Goal: Task Accomplishment & Management: Manage account settings

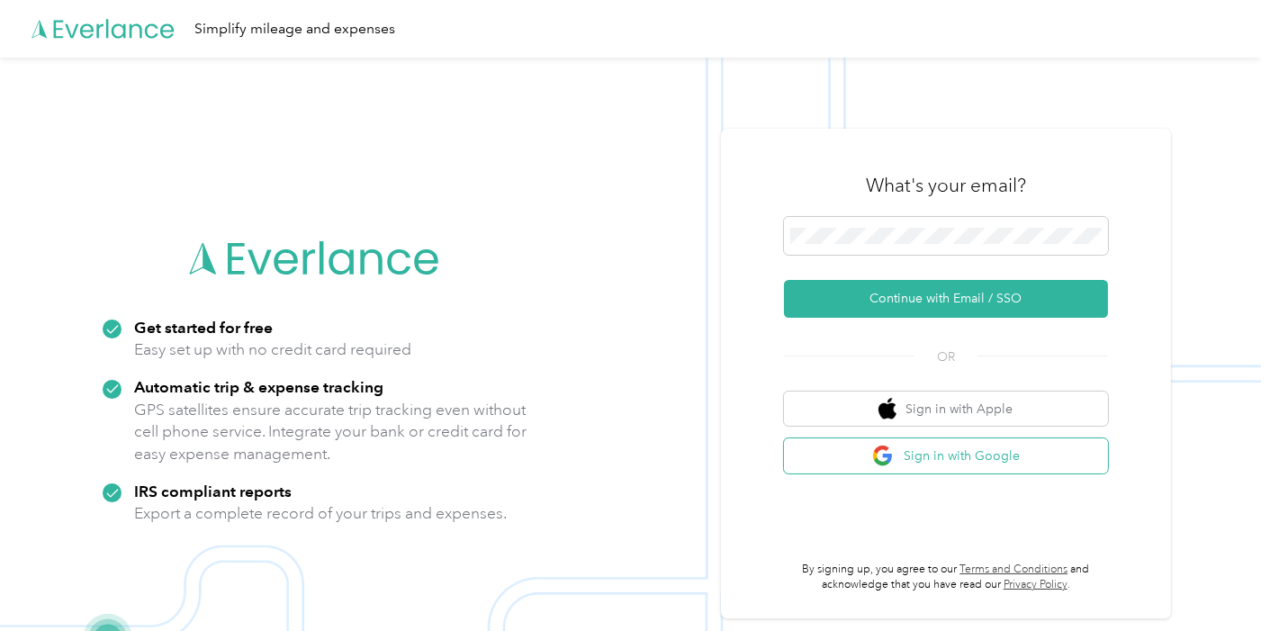
click at [970, 456] on button "Sign in with Google" at bounding box center [946, 455] width 324 height 35
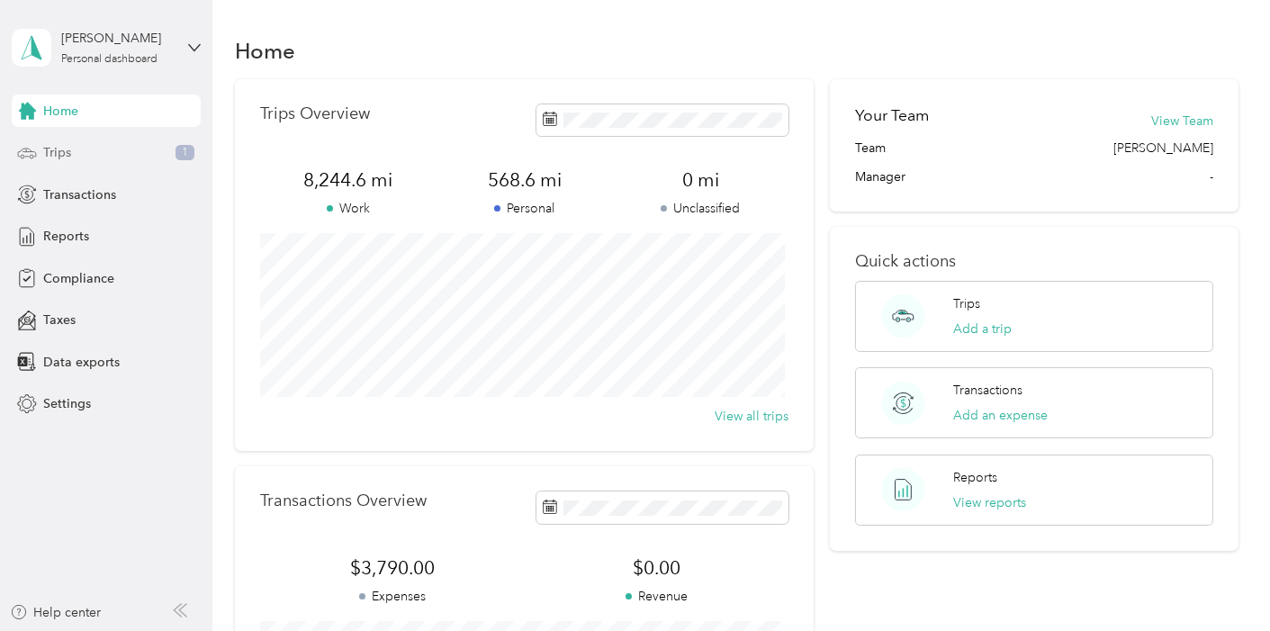
click at [68, 153] on span "Trips" at bounding box center [57, 152] width 28 height 19
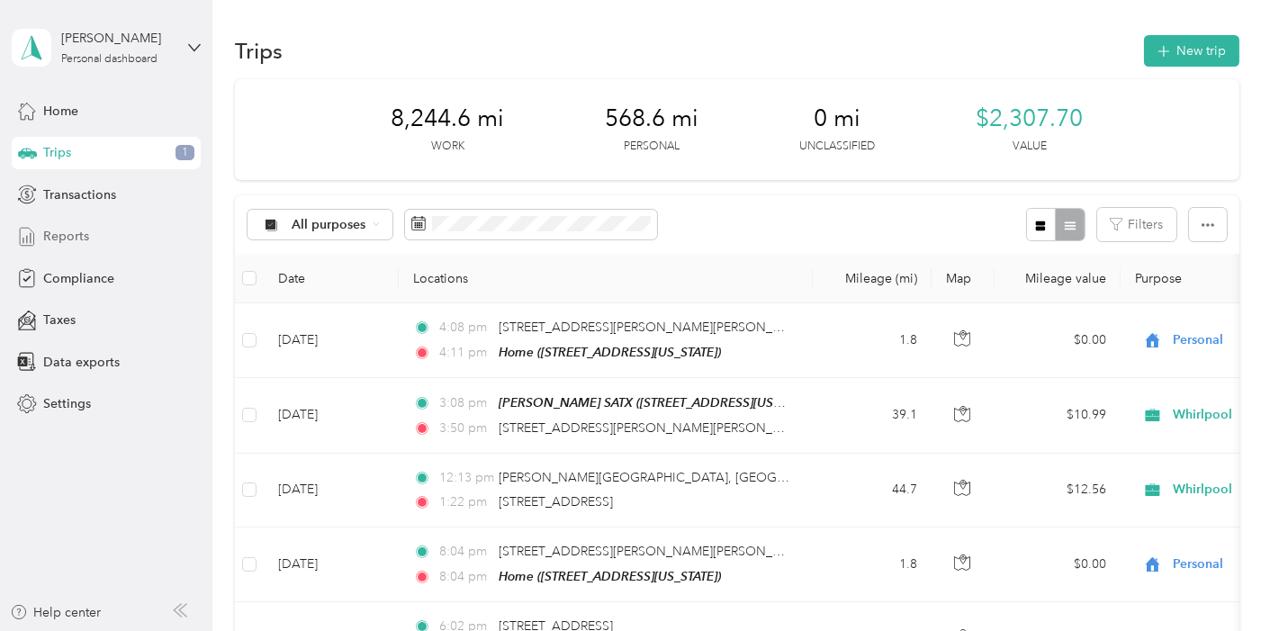
click at [96, 237] on div "Reports" at bounding box center [106, 237] width 189 height 32
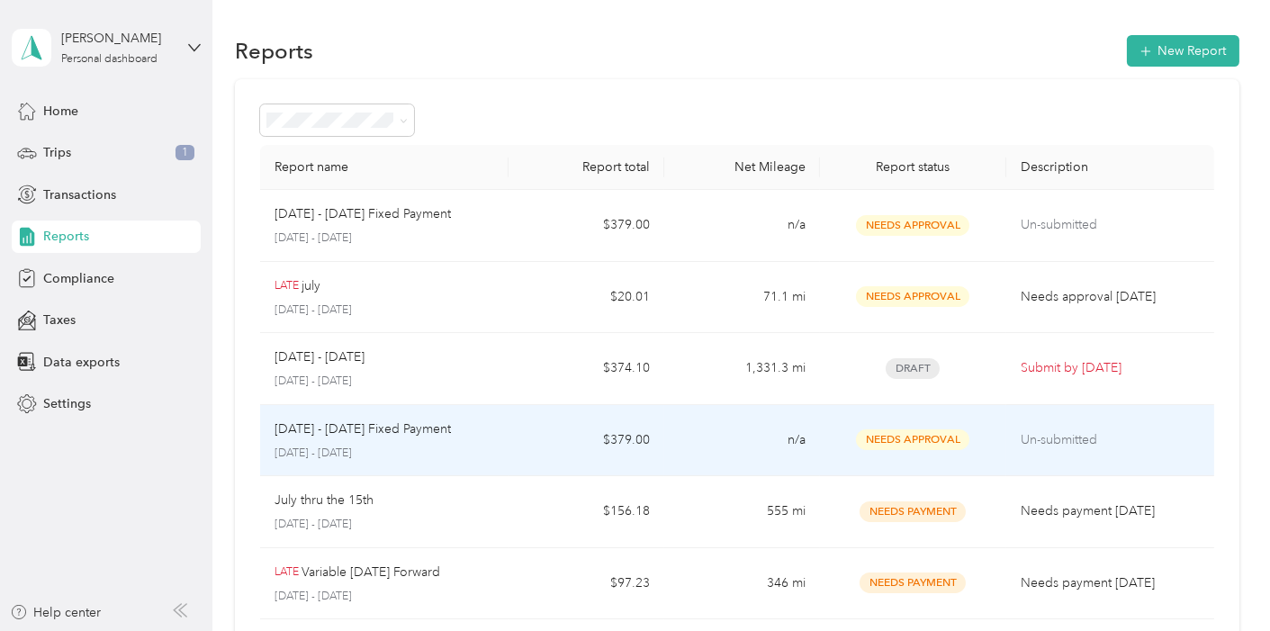
click at [547, 431] on td "$379.00" at bounding box center [587, 441] width 156 height 72
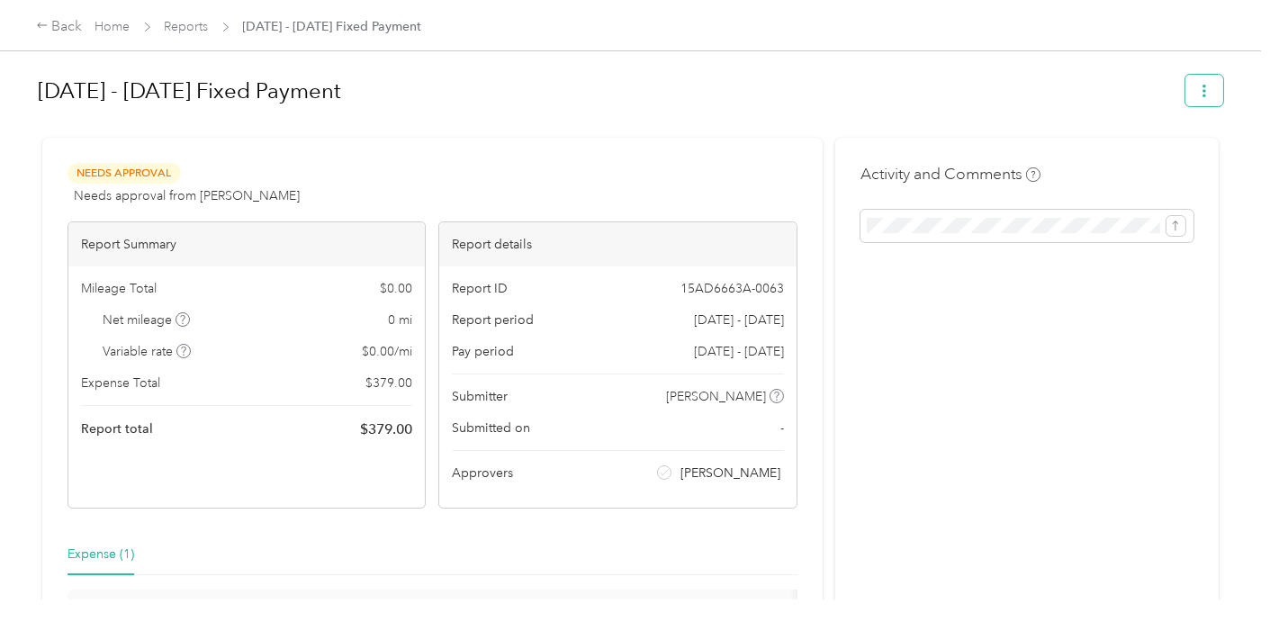
click at [1198, 96] on icon "button" at bounding box center [1204, 91] width 13 height 13
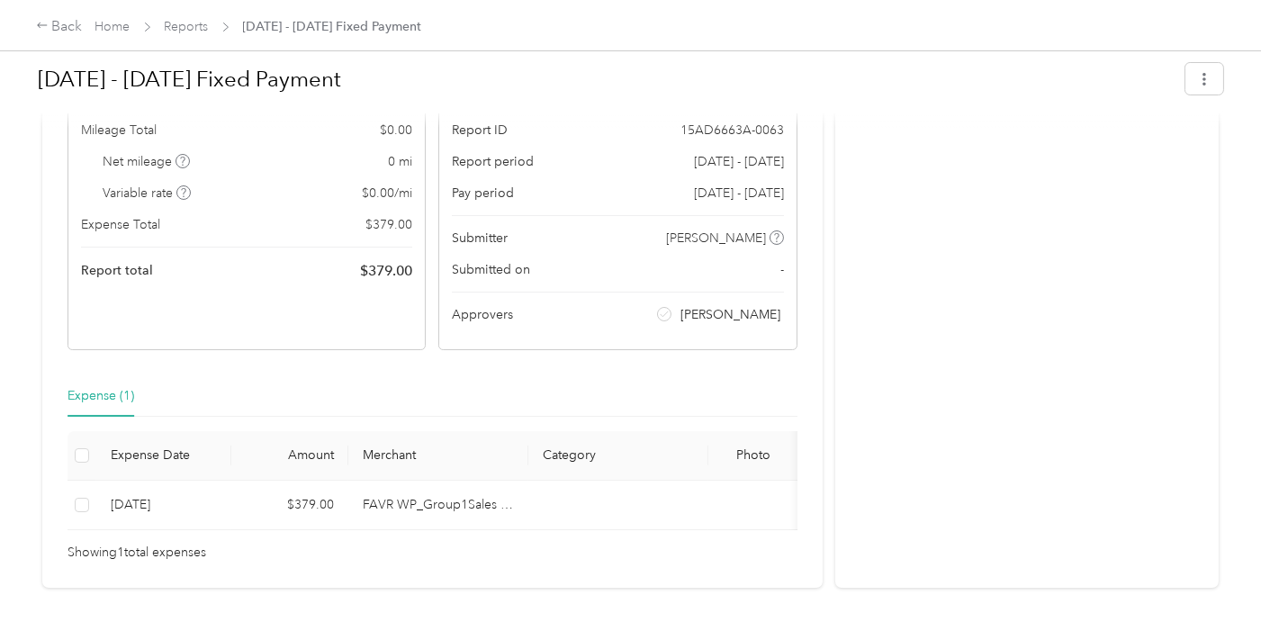
scroll to position [200, 0]
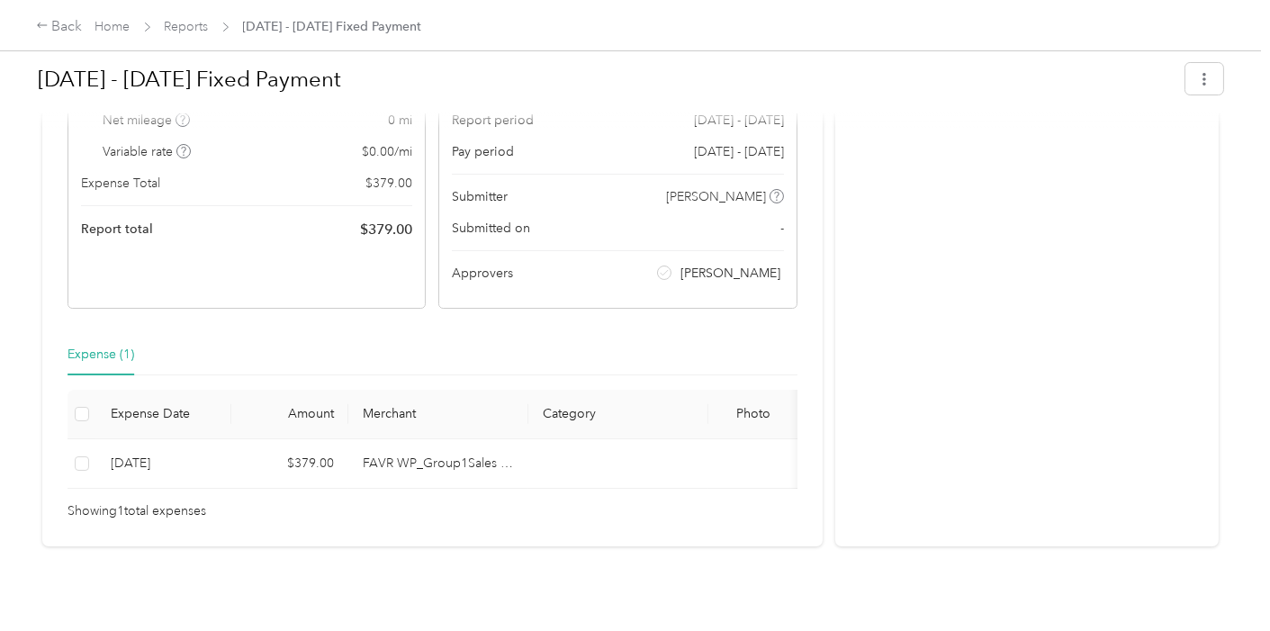
click at [89, 417] on th at bounding box center [82, 415] width 29 height 50
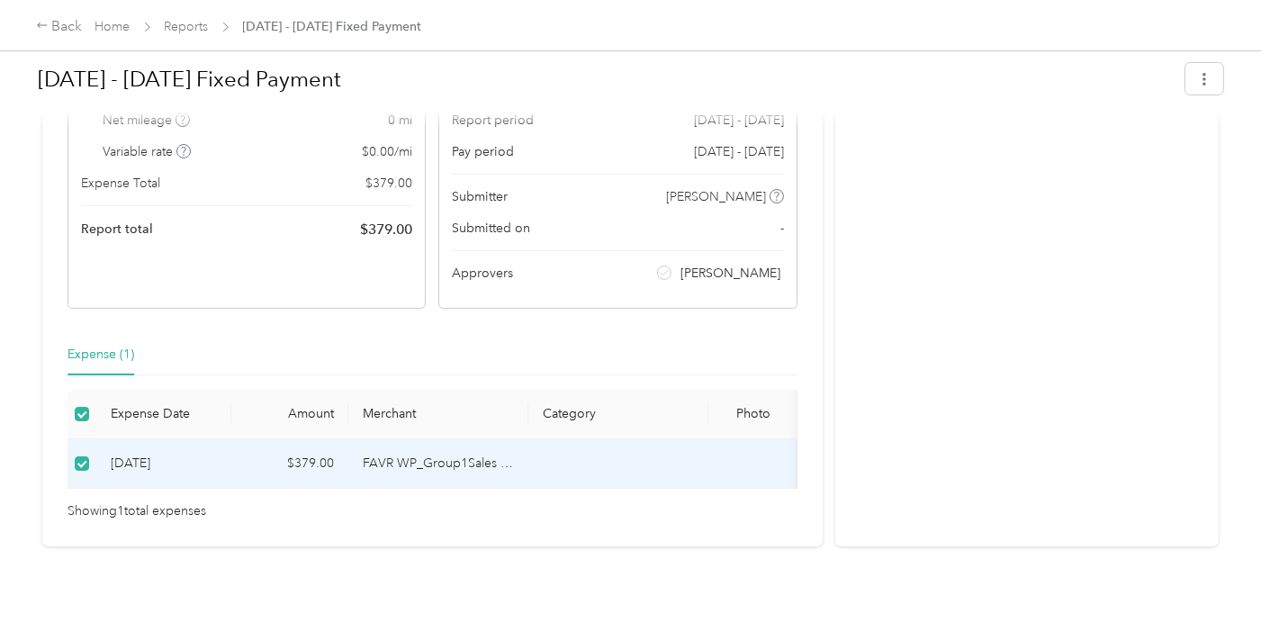
scroll to position [100, 0]
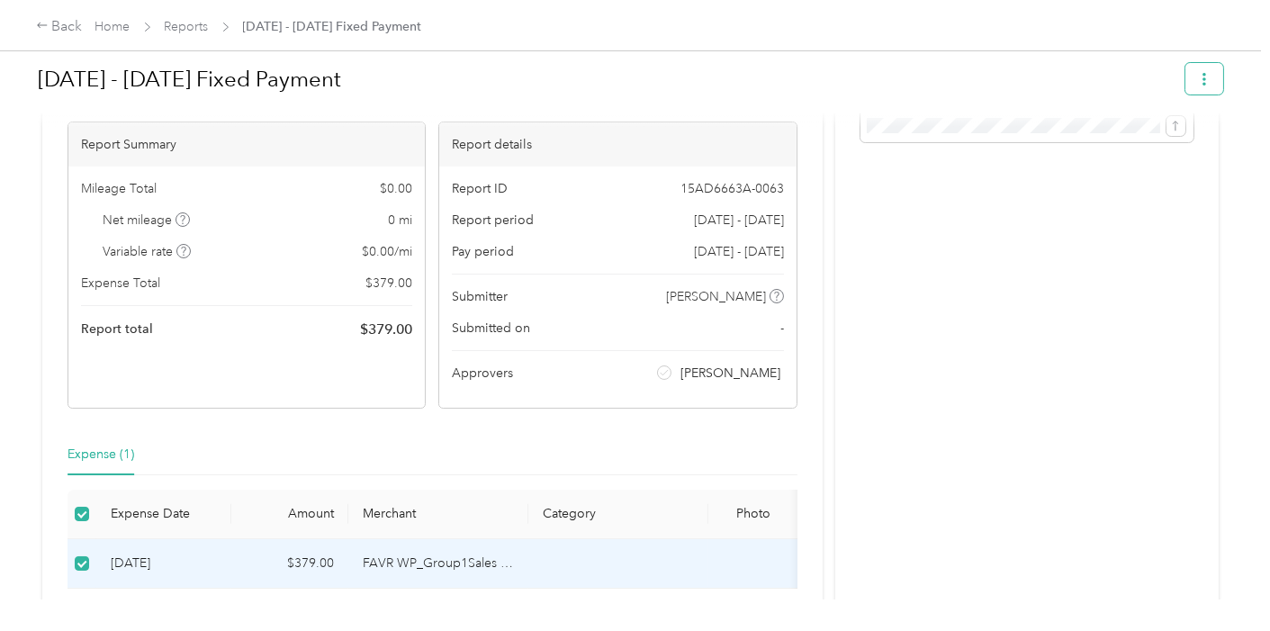
click at [1196, 86] on button "button" at bounding box center [1205, 79] width 38 height 32
click at [820, 431] on div "Needs Approval Needs approval from [PERSON_NAME] View activity & comments Repor…" at bounding box center [630, 342] width 1177 height 609
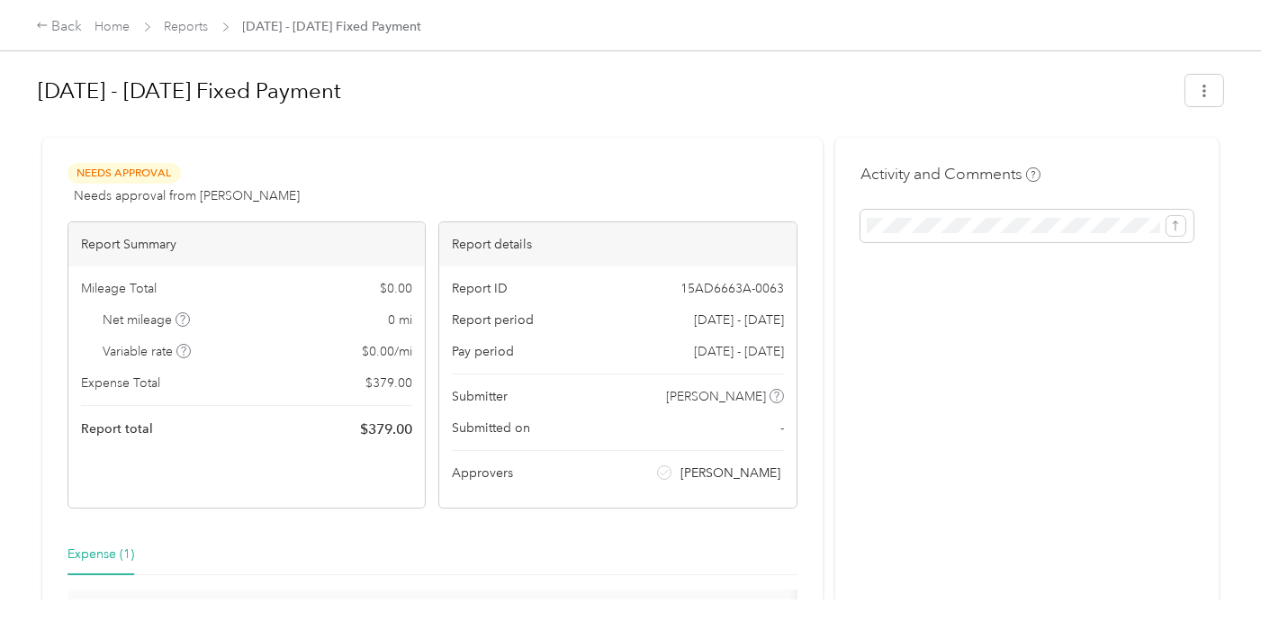
scroll to position [238, 0]
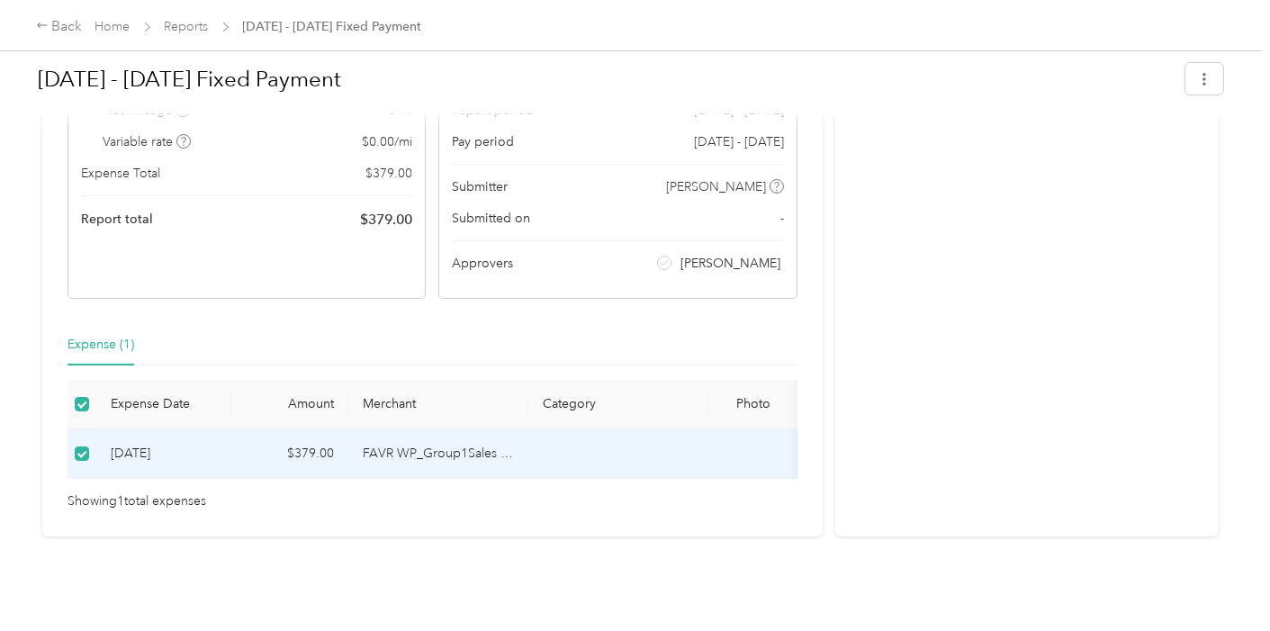
click at [622, 444] on td at bounding box center [618, 454] width 180 height 50
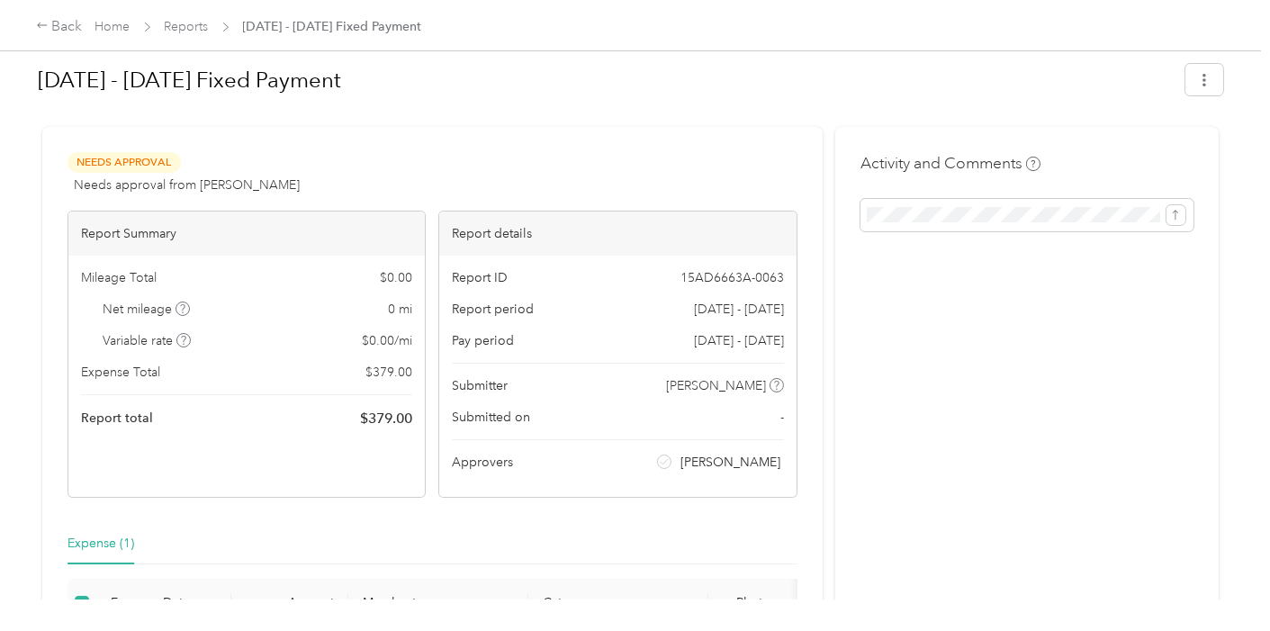
scroll to position [0, 0]
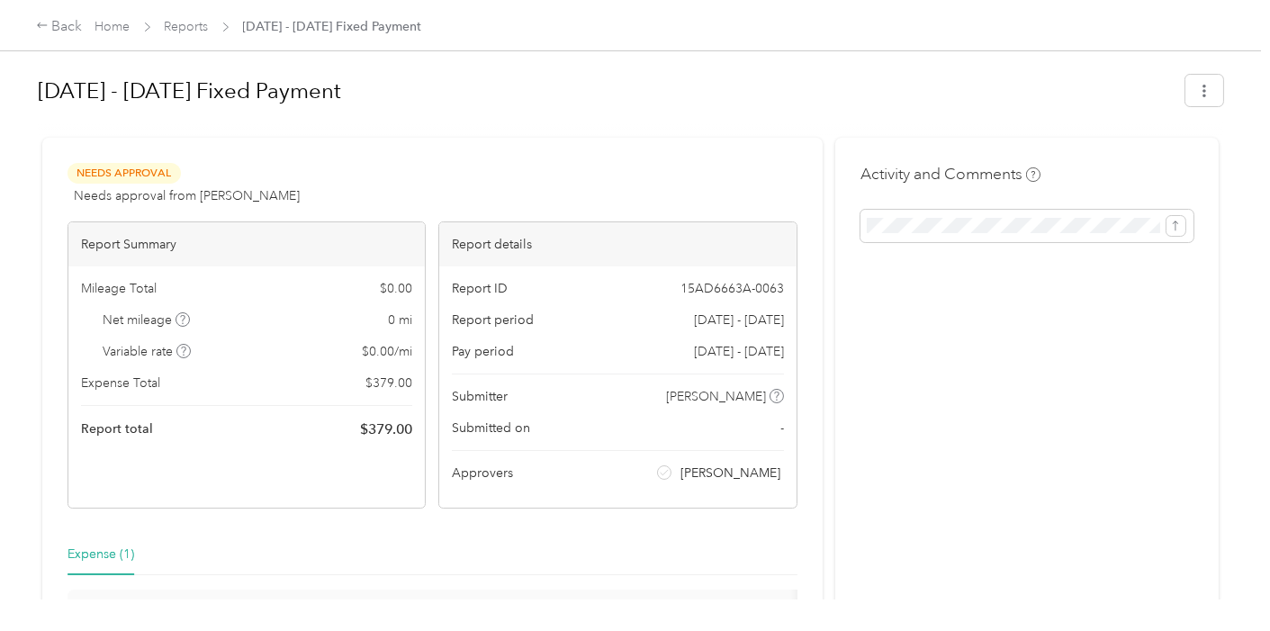
click at [133, 169] on span "Needs Approval" at bounding box center [124, 173] width 113 height 21
click at [1207, 91] on button "button" at bounding box center [1205, 91] width 38 height 32
click at [1145, 155] on span "Download" at bounding box center [1146, 156] width 59 height 19
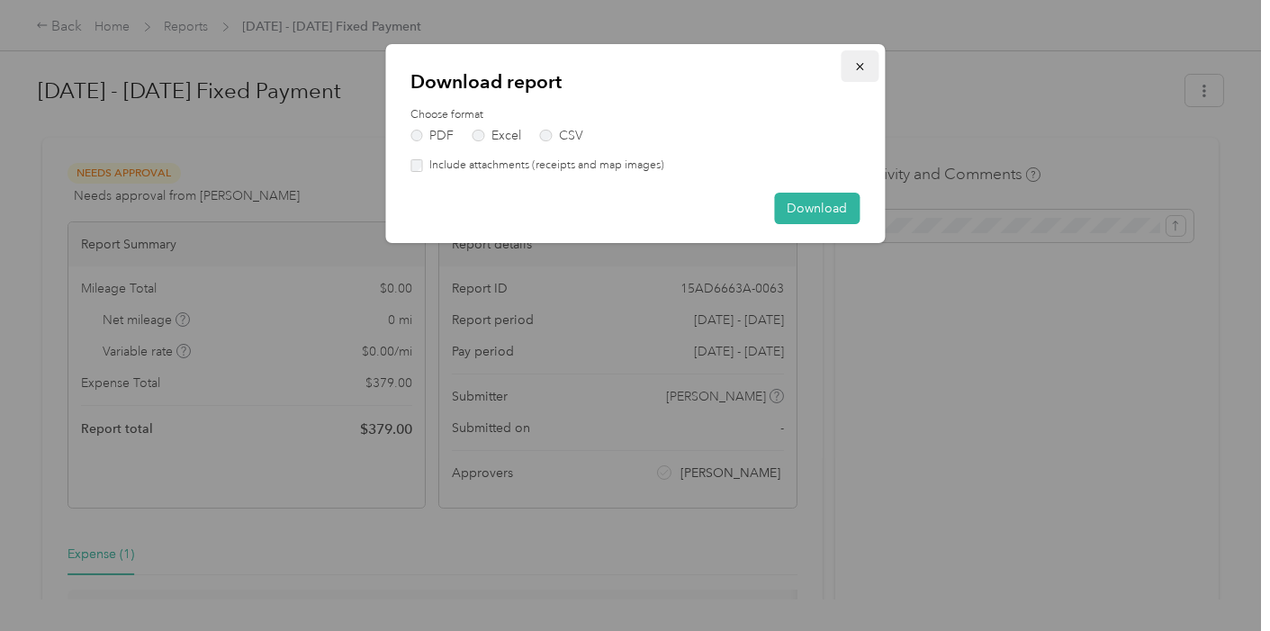
click at [862, 63] on icon "button" at bounding box center [859, 66] width 7 height 7
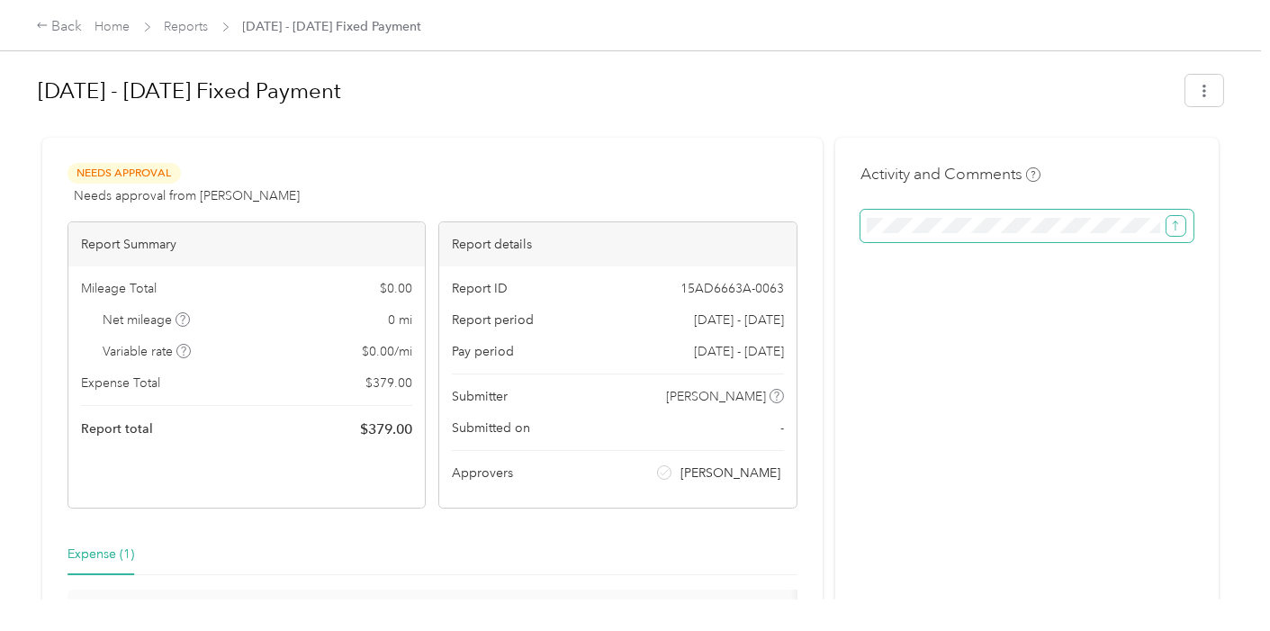
click at [1170, 225] on icon "submit" at bounding box center [1175, 226] width 13 height 13
click at [856, 297] on div "Activity and Comments Comment must not be blank" at bounding box center [1027, 442] width 384 height 609
click at [1032, 486] on div "Activity and Comments" at bounding box center [1027, 442] width 384 height 609
click at [1207, 95] on button "button" at bounding box center [1205, 91] width 38 height 32
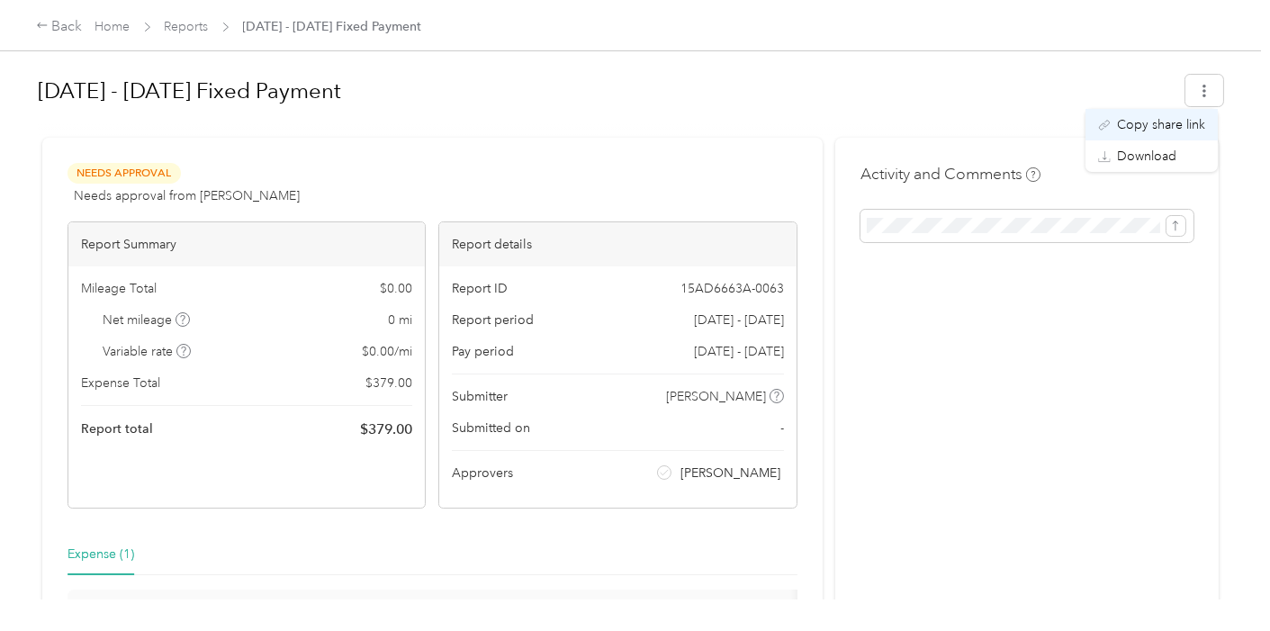
click at [1178, 122] on span "Copy share link" at bounding box center [1161, 124] width 88 height 19
click at [1203, 94] on icon "button" at bounding box center [1204, 91] width 13 height 13
click at [1161, 165] on span "Download" at bounding box center [1146, 156] width 59 height 19
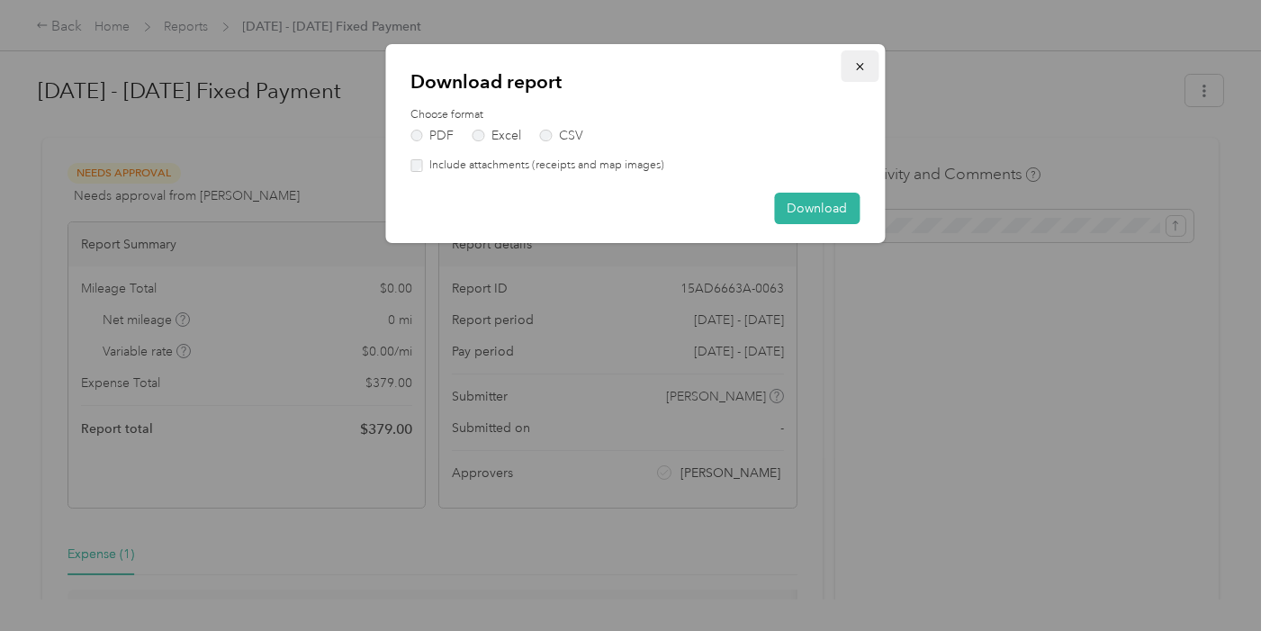
click at [858, 64] on icon "button" at bounding box center [859, 66] width 13 height 13
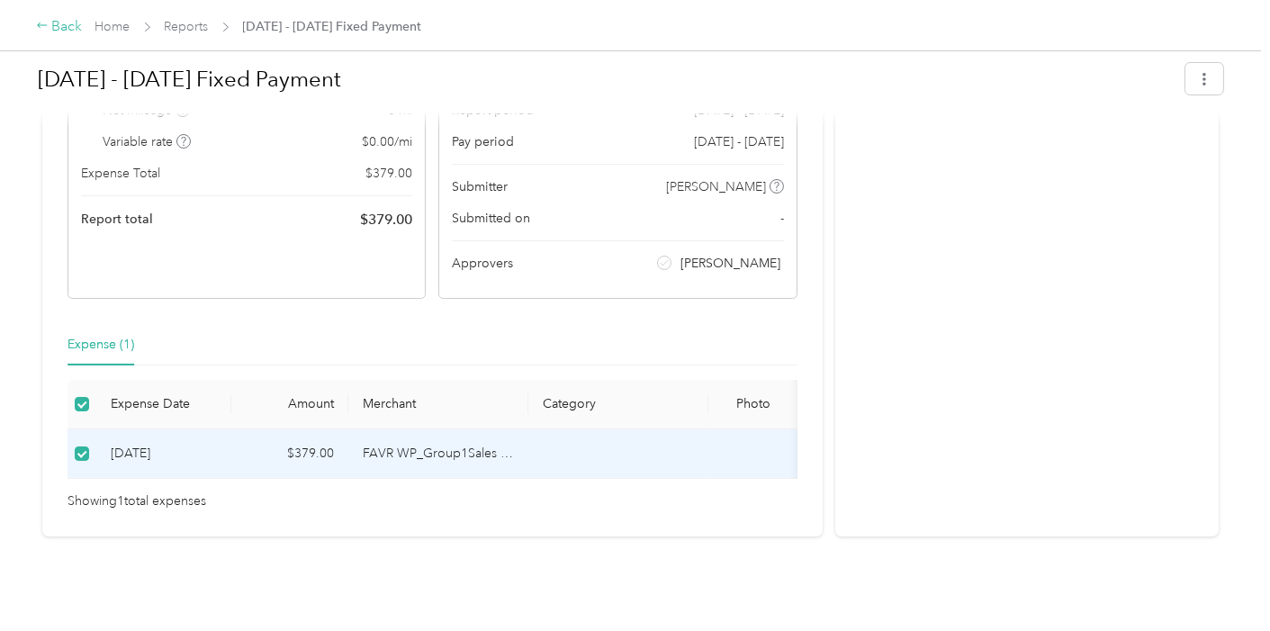
click at [63, 23] on div "Back" at bounding box center [59, 27] width 47 height 22
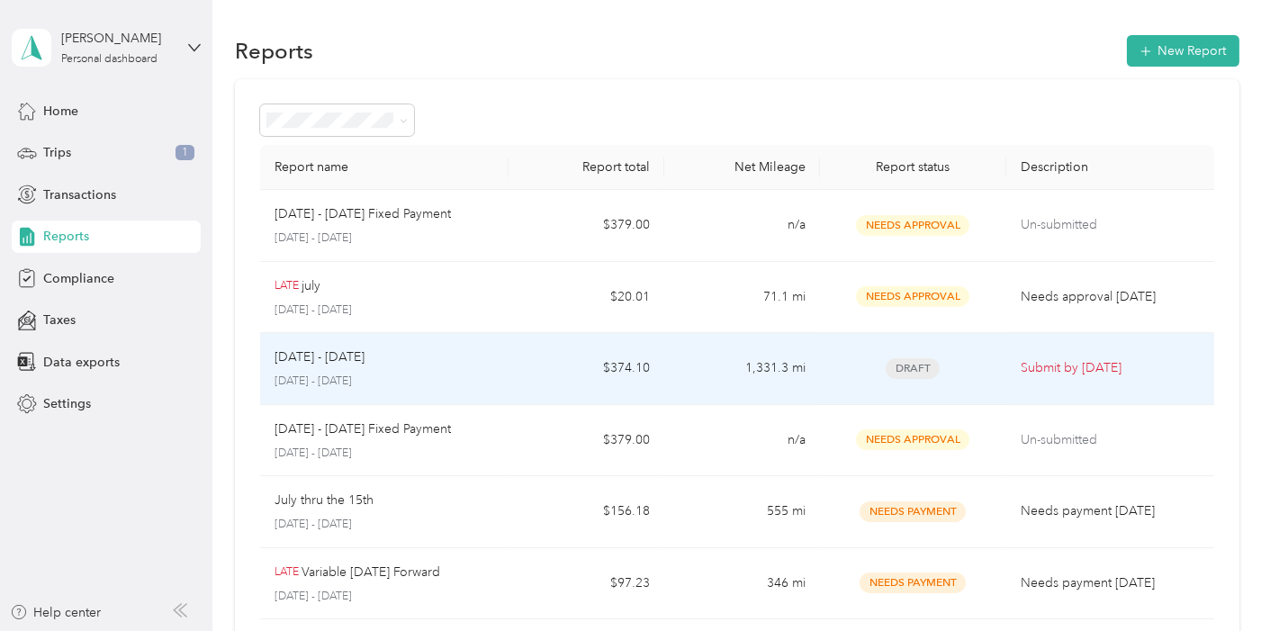
click at [517, 369] on td "$374.10" at bounding box center [587, 369] width 156 height 72
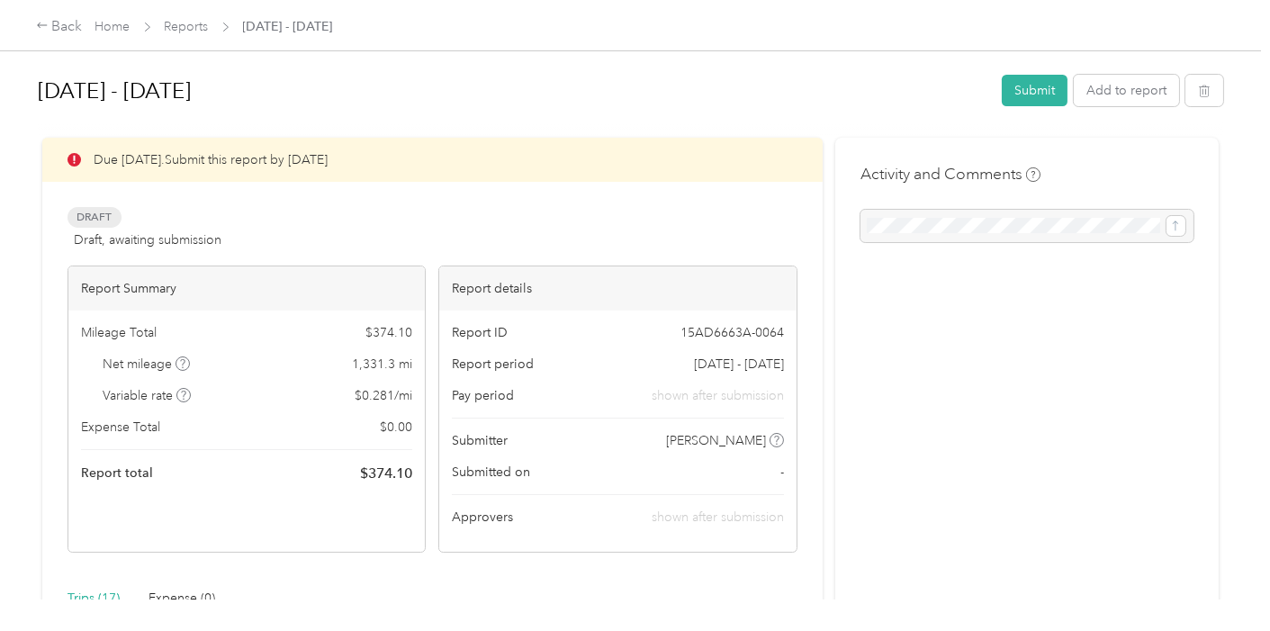
click at [1026, 221] on div at bounding box center [1027, 226] width 333 height 32
click at [962, 222] on div at bounding box center [1027, 226] width 333 height 32
click at [1168, 225] on div at bounding box center [1027, 226] width 333 height 32
click at [1031, 94] on button "Submit" at bounding box center [1035, 91] width 66 height 32
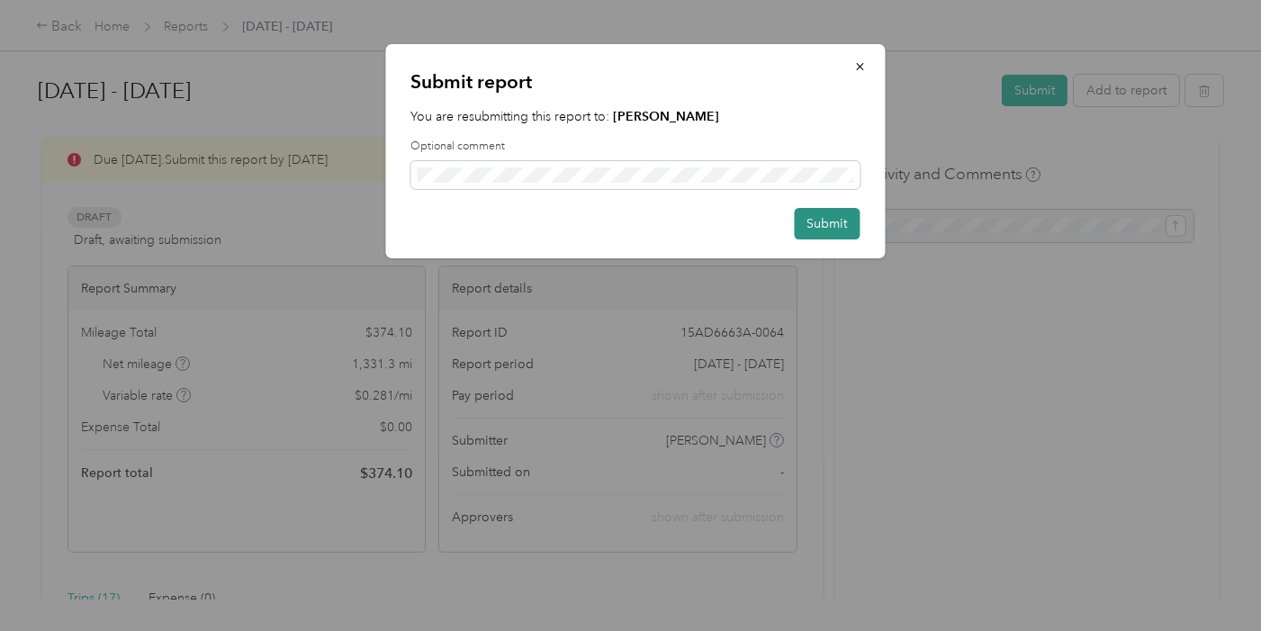
click at [824, 216] on button "Submit" at bounding box center [827, 224] width 66 height 32
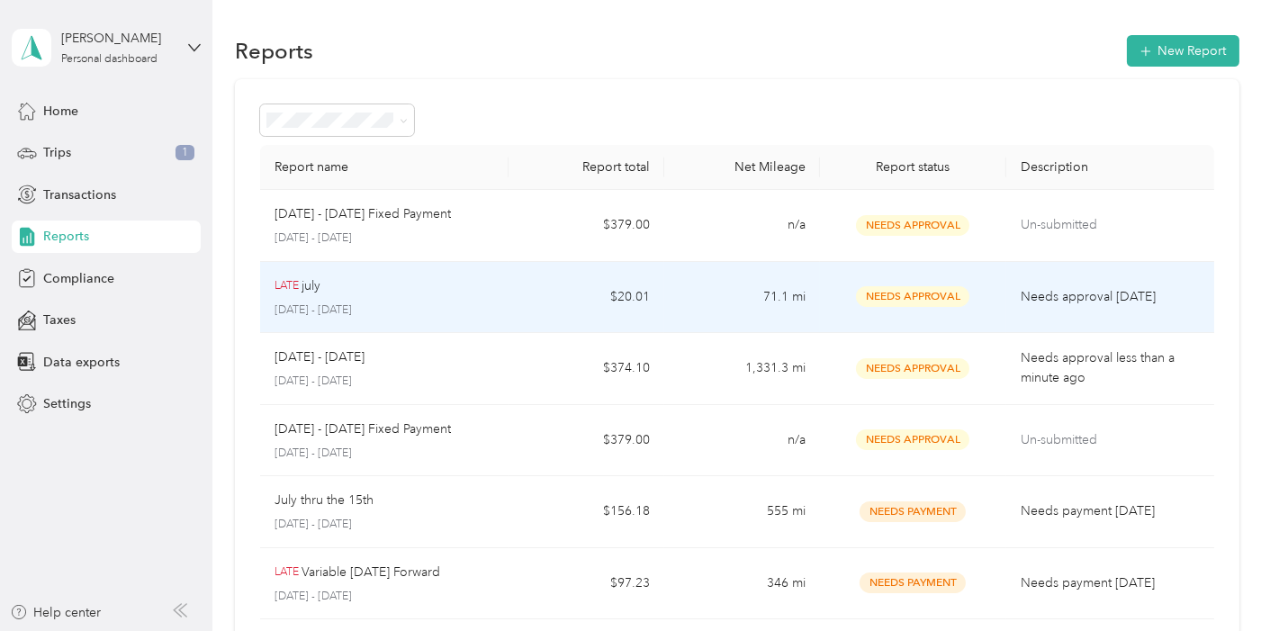
click at [709, 299] on td "71.1 mi" at bounding box center [742, 298] width 156 height 72
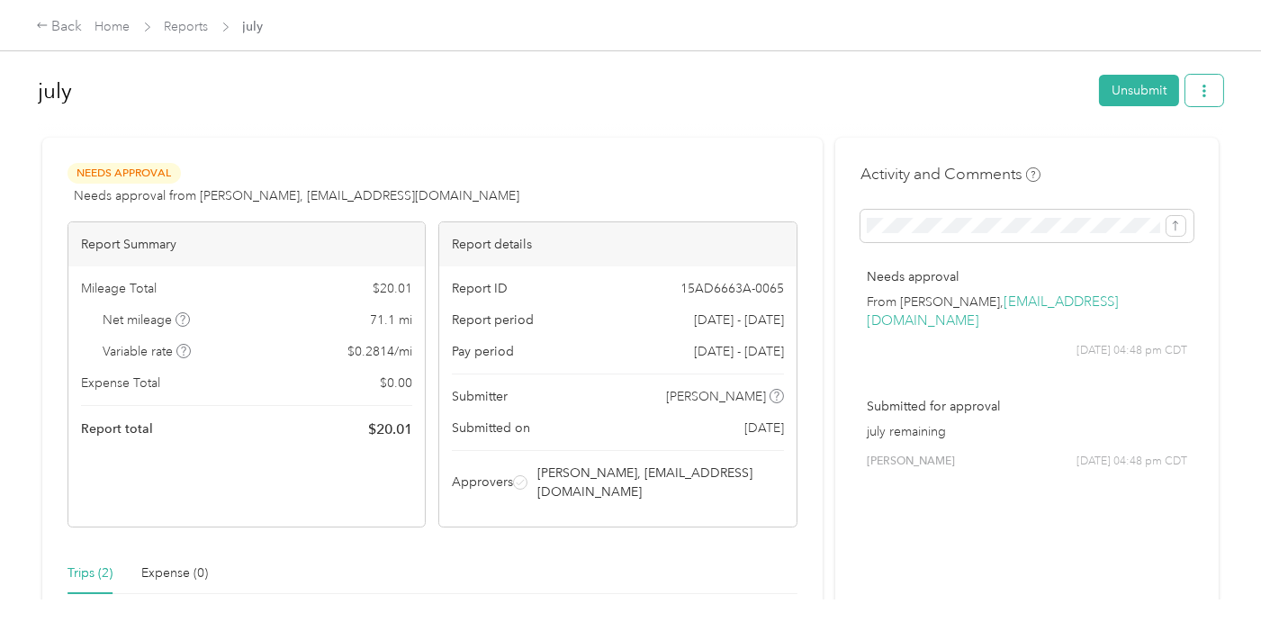
click at [1208, 96] on button "button" at bounding box center [1205, 91] width 38 height 32
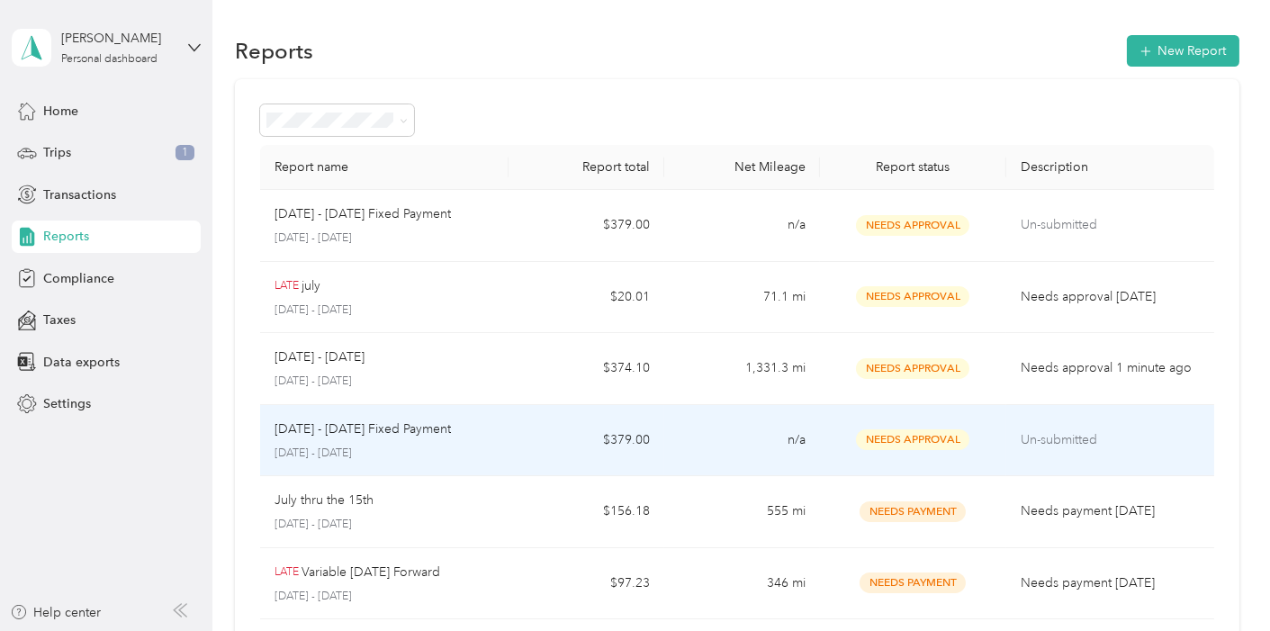
click at [540, 444] on td "$379.00" at bounding box center [587, 441] width 156 height 72
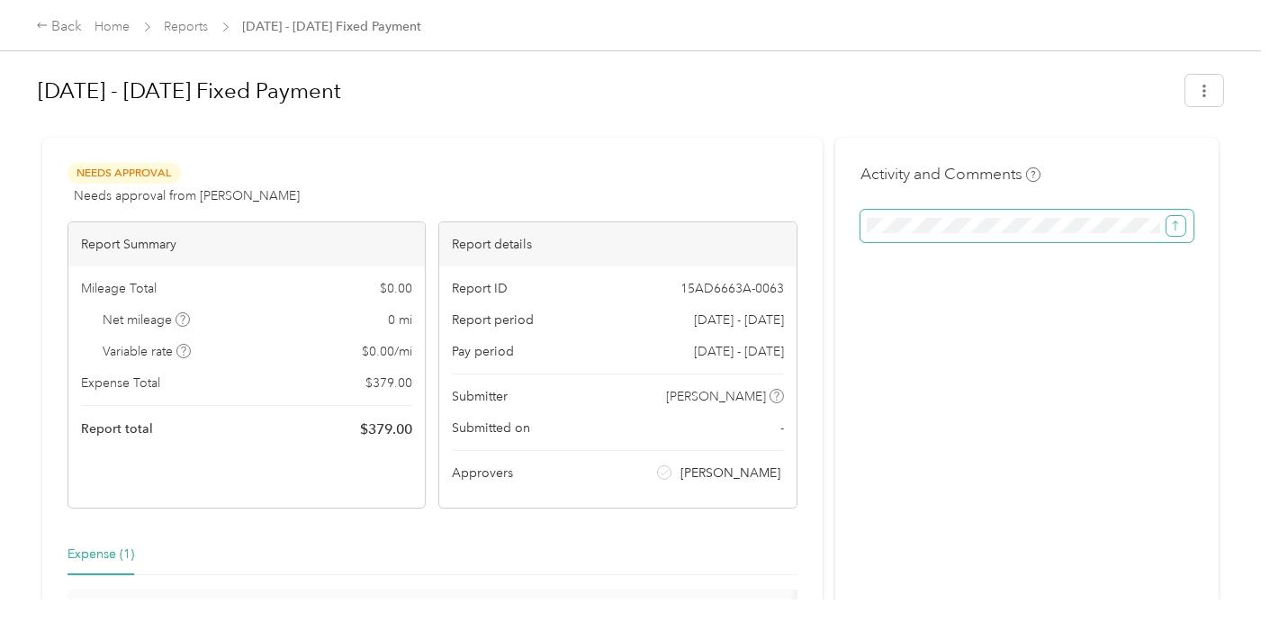
click at [1169, 227] on icon "submit" at bounding box center [1175, 226] width 13 height 13
click at [1167, 216] on button "submit" at bounding box center [1176, 226] width 19 height 20
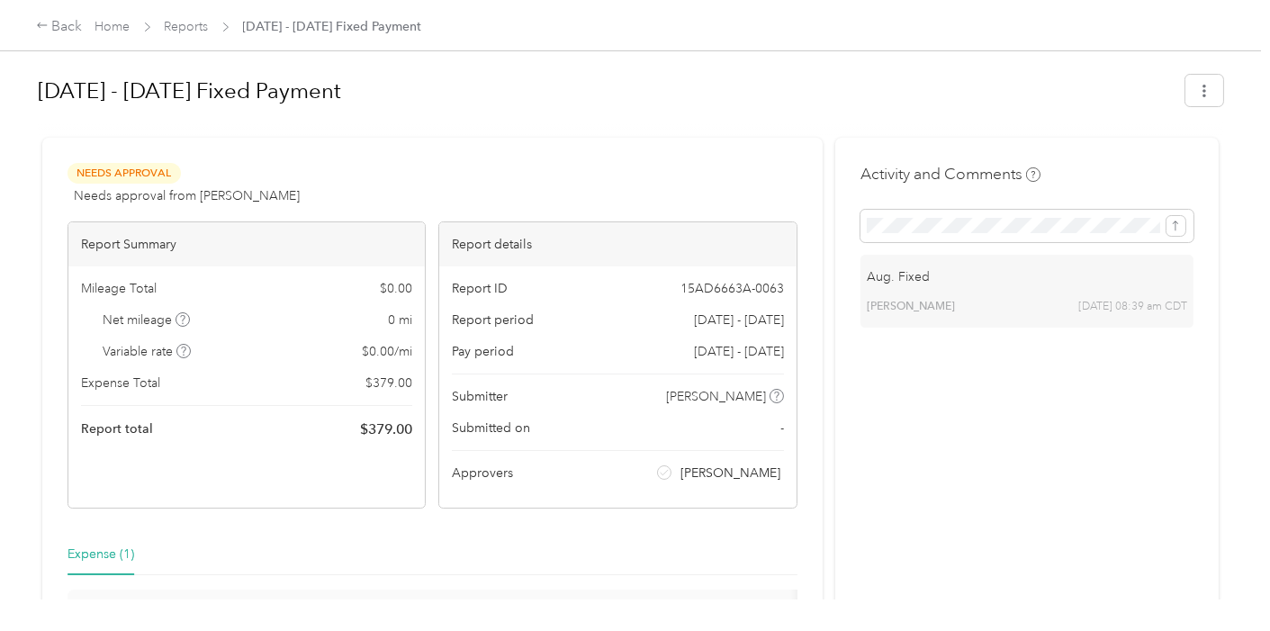
click at [1031, 423] on div "Activity and Comments Aug. Fixed [PERSON_NAME] [DATE] 08:39 am CDT" at bounding box center [1027, 442] width 384 height 609
click at [1203, 95] on icon "button" at bounding box center [1205, 91] width 4 height 13
click at [631, 104] on h1 "[DATE] - [DATE] Fixed Payment" at bounding box center [605, 90] width 1135 height 43
